Goal: Information Seeking & Learning: Learn about a topic

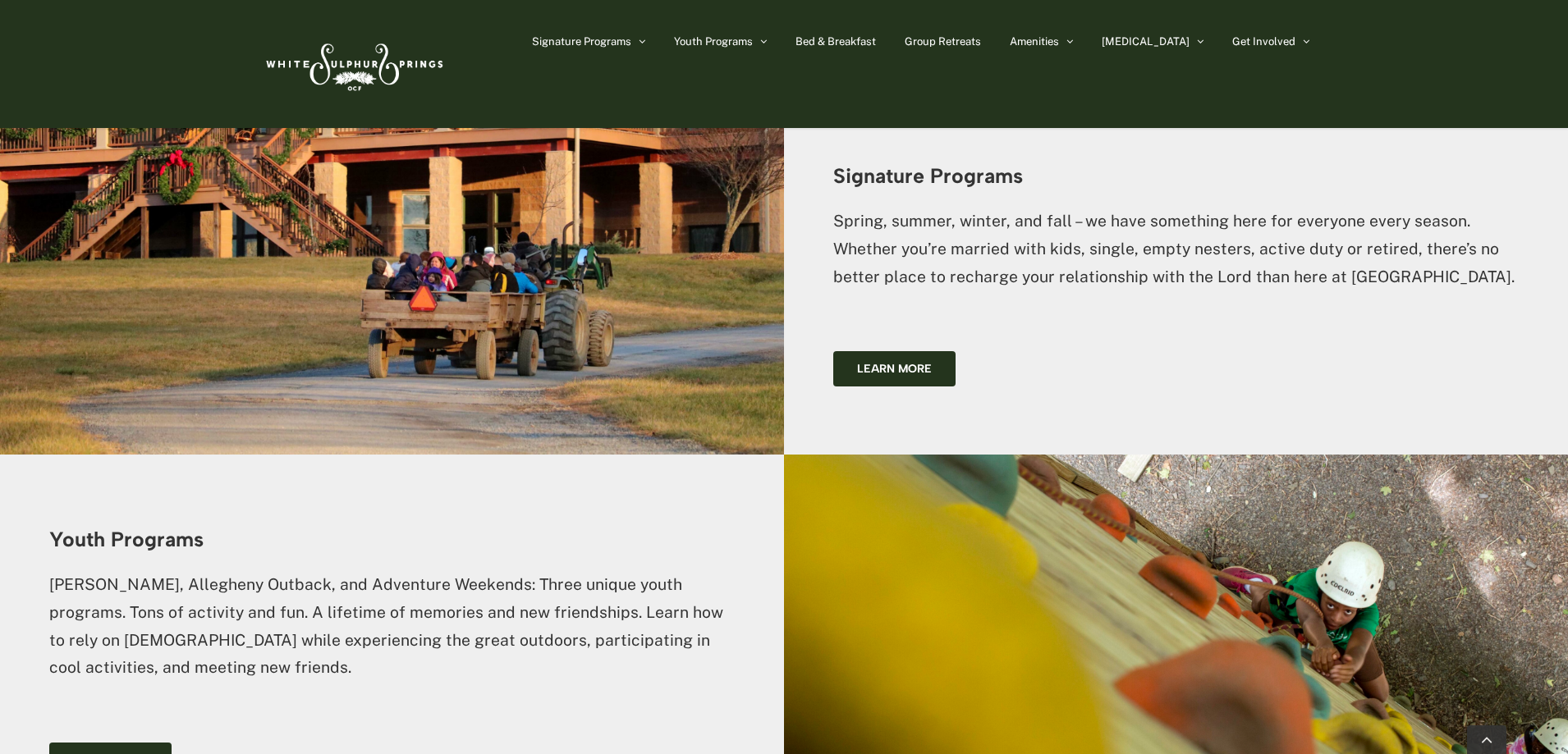
scroll to position [1559, 0]
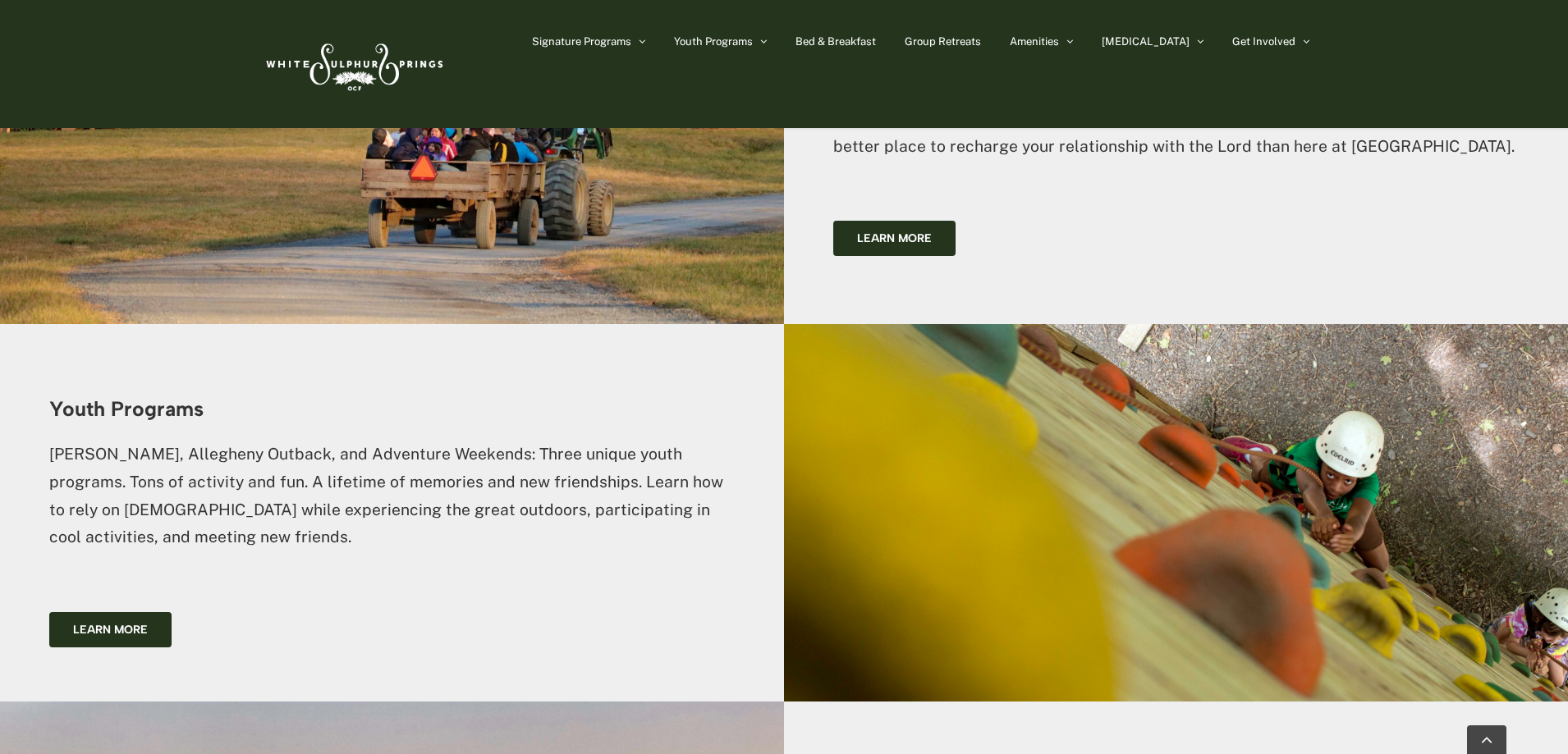
scroll to position [1723, 0]
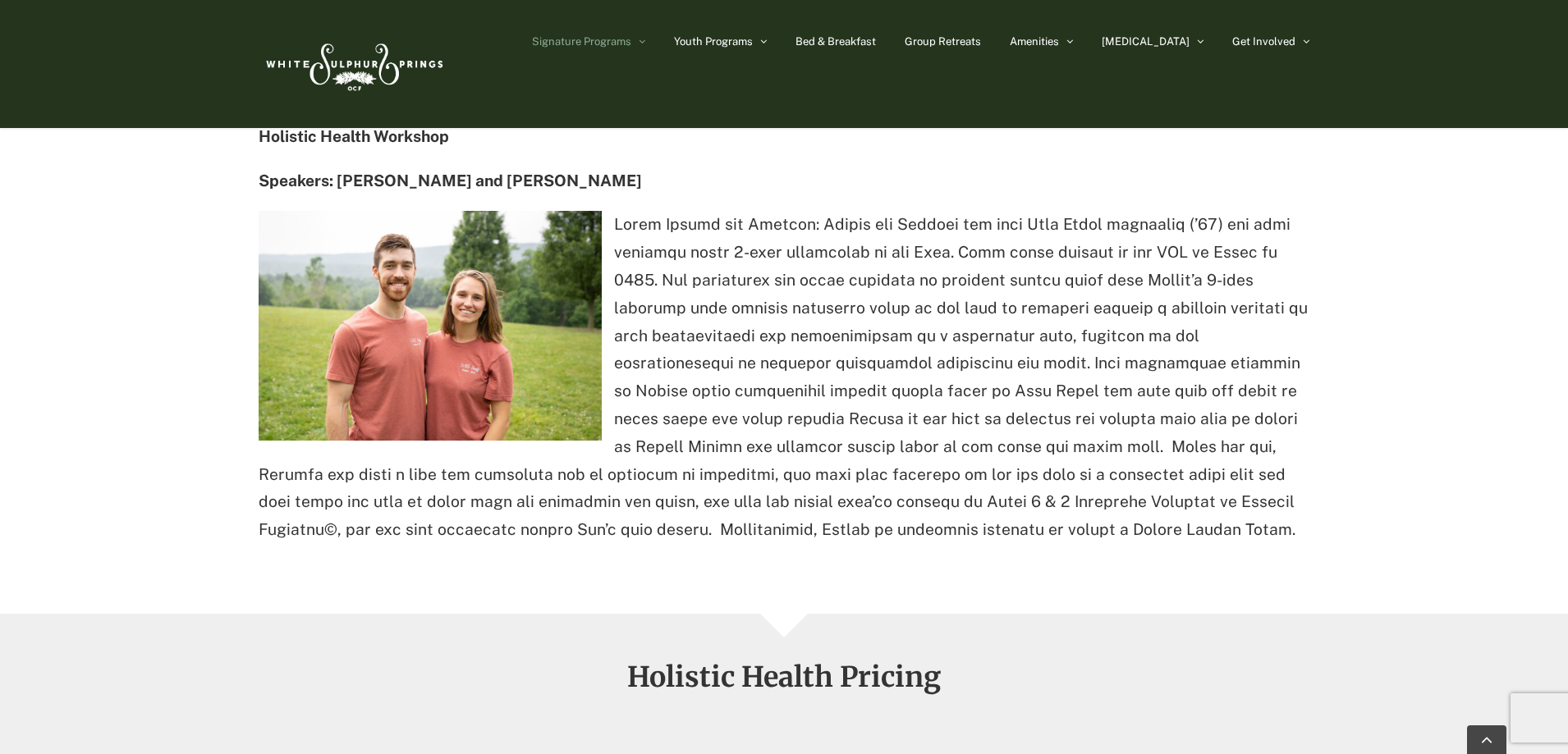
scroll to position [1887, 0]
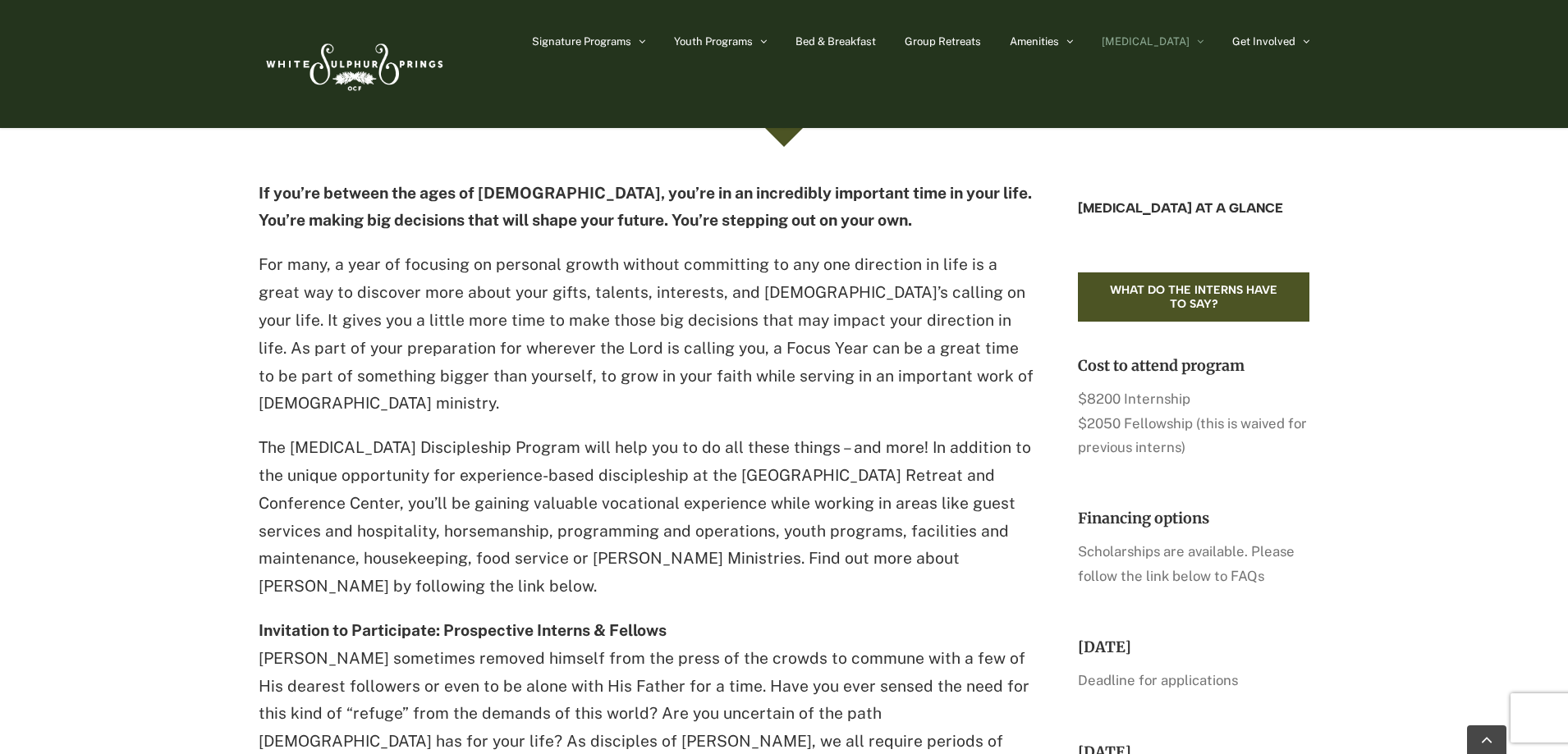
scroll to position [329, 0]
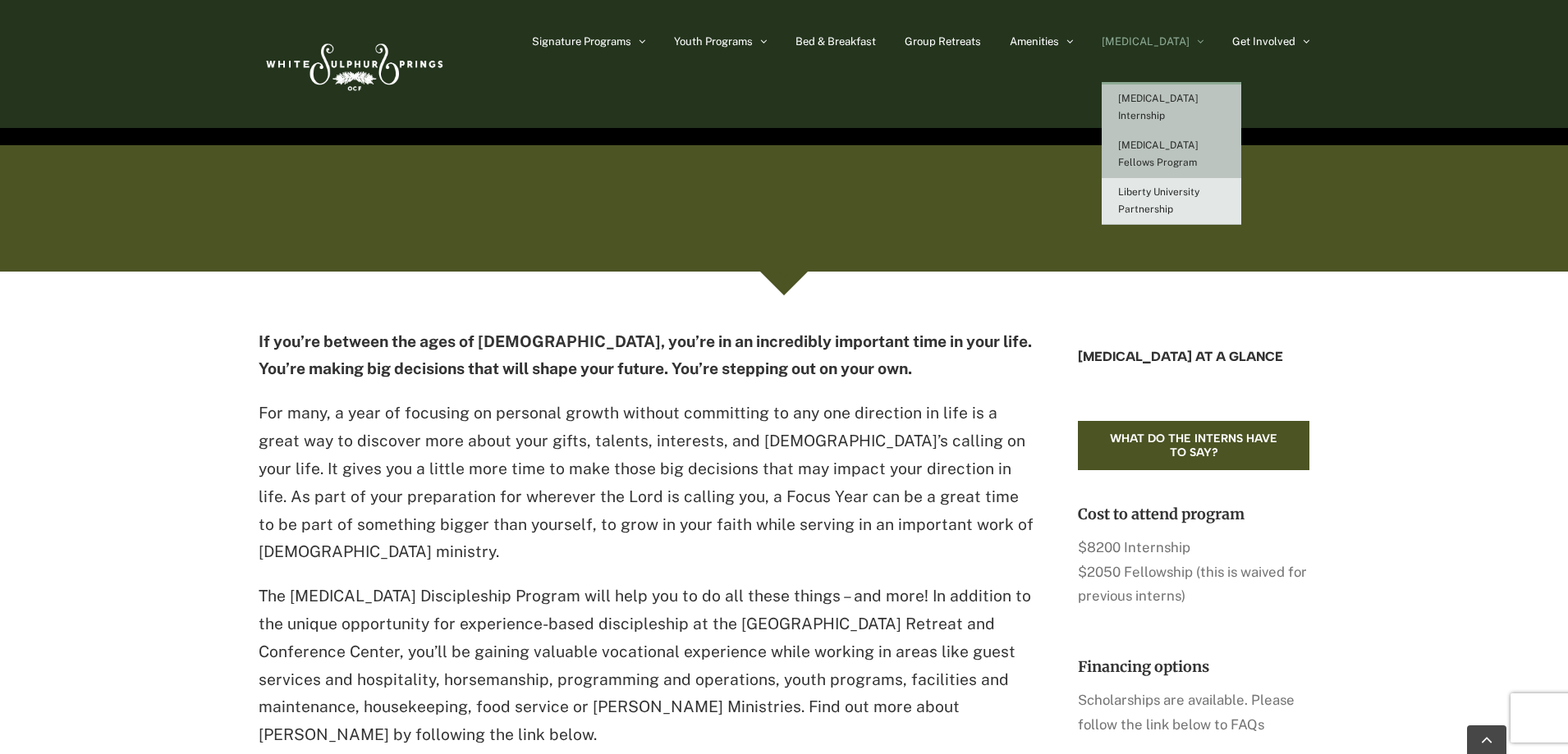
click at [1208, 135] on link "[MEDICAL_DATA] Fellows Program" at bounding box center [1171, 155] width 140 height 47
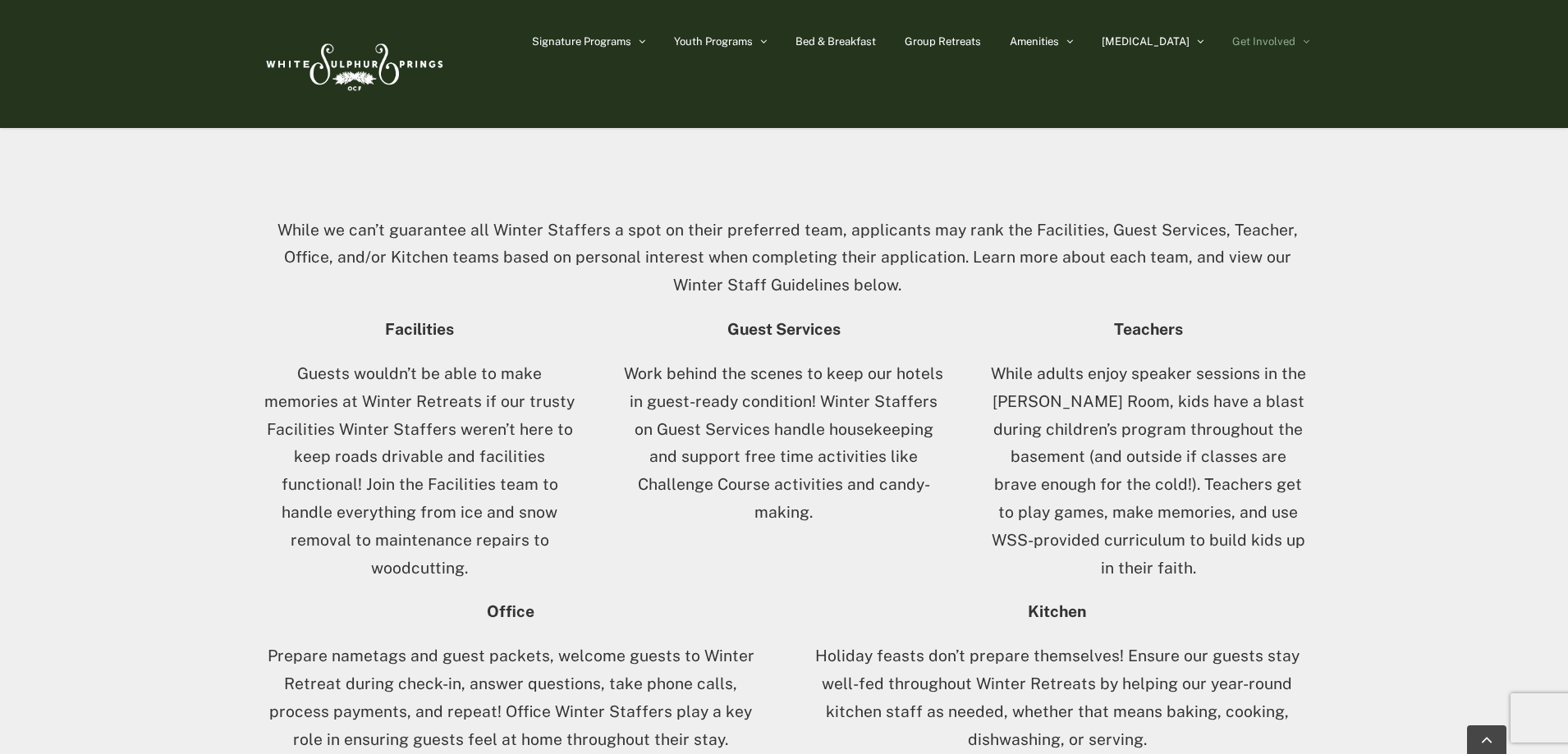
scroll to position [985, 0]
